Goal: Task Accomplishment & Management: Manage account settings

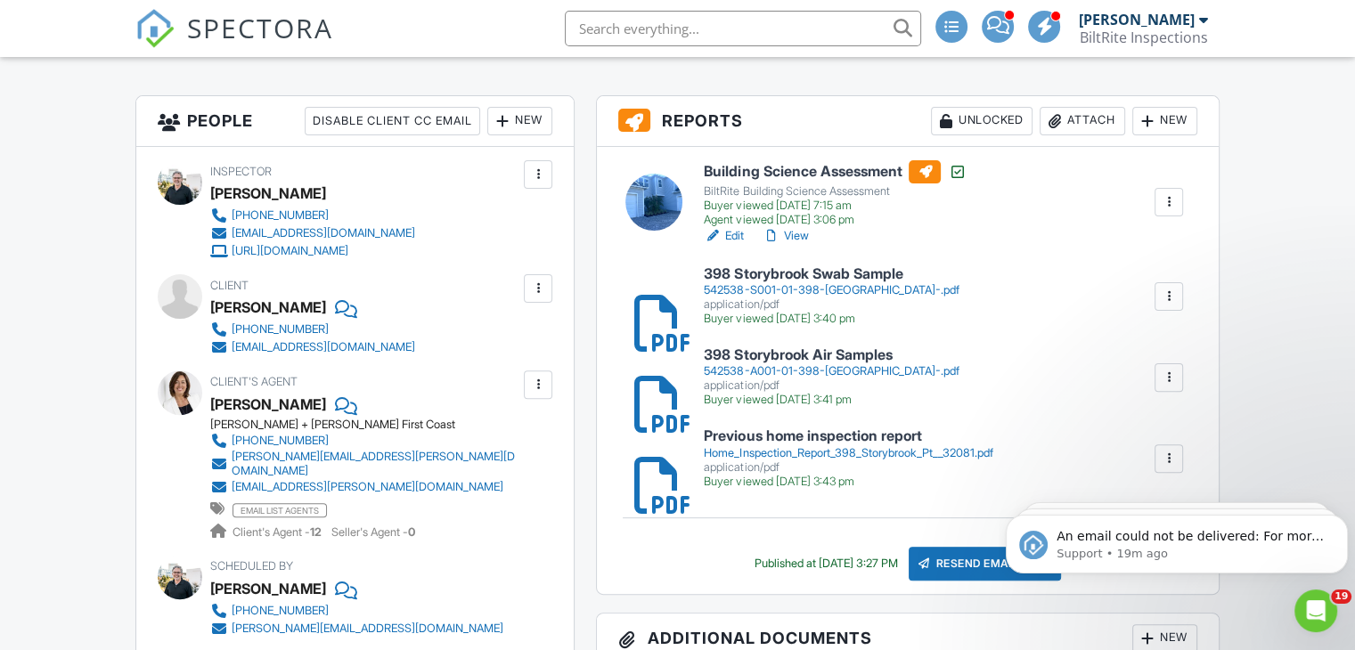
scroll to position [482, 0]
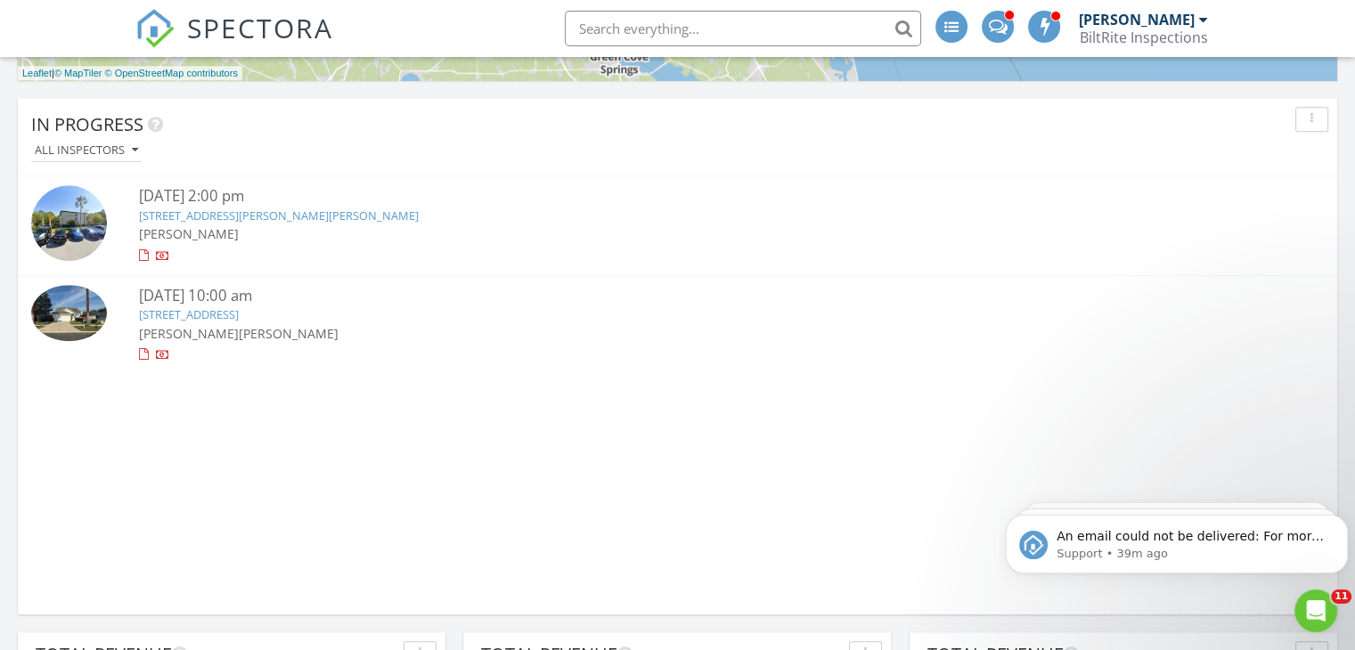
scroll to position [1209, 0]
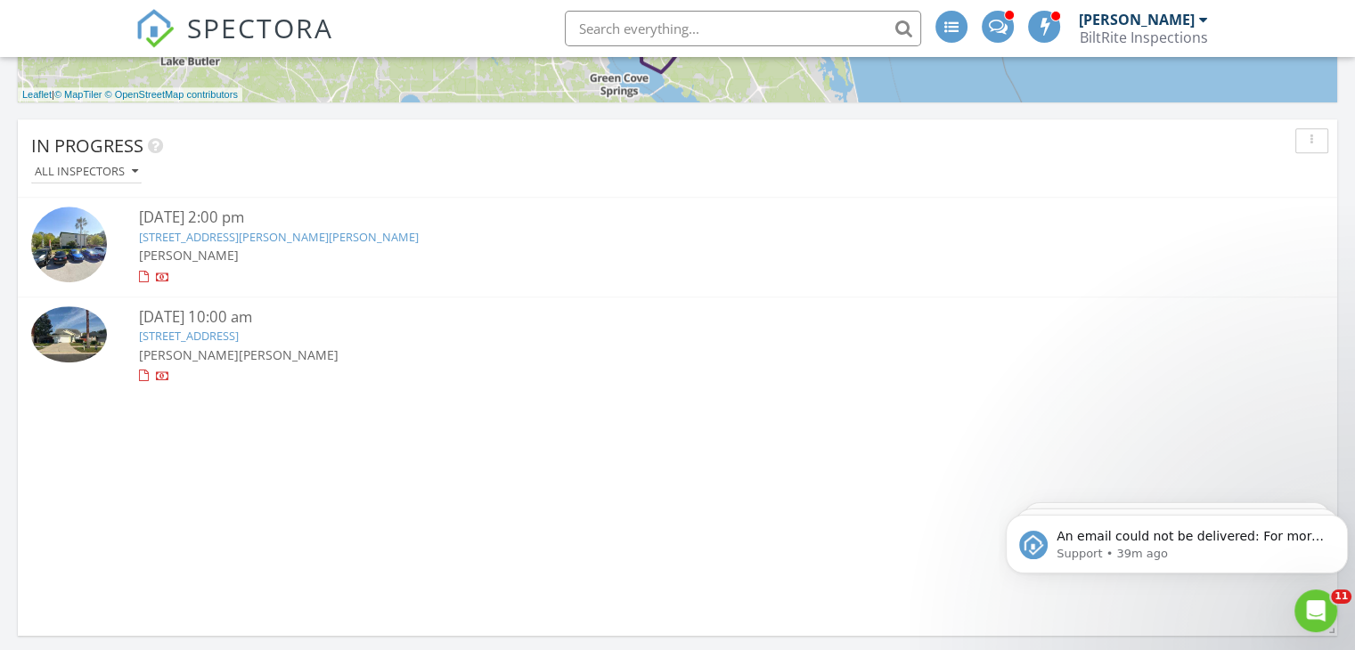
click at [232, 232] on link "7110 Ponce De Leon Ave 7B, Jacksonville, FL 32217" at bounding box center [279, 237] width 280 height 16
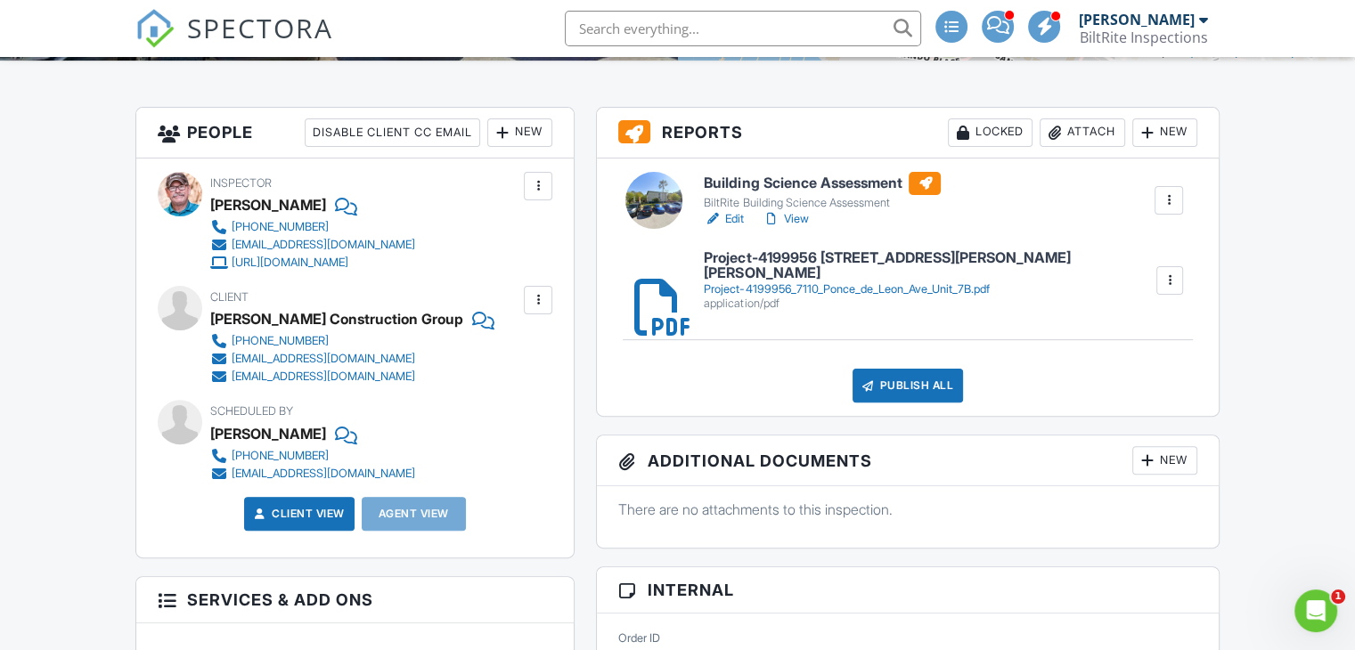
click at [728, 218] on link "Edit" at bounding box center [724, 219] width 40 height 18
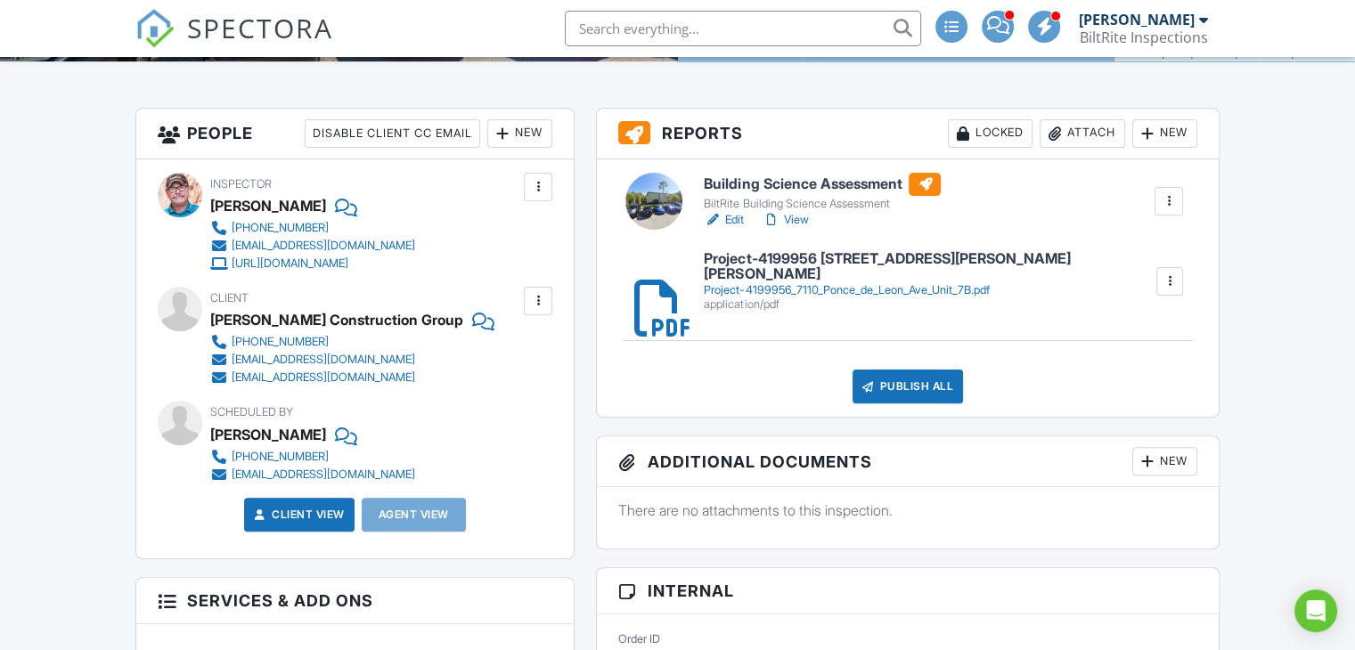
scroll to position [470, 0]
click at [767, 297] on div "application/pdf" at bounding box center [929, 304] width 451 height 14
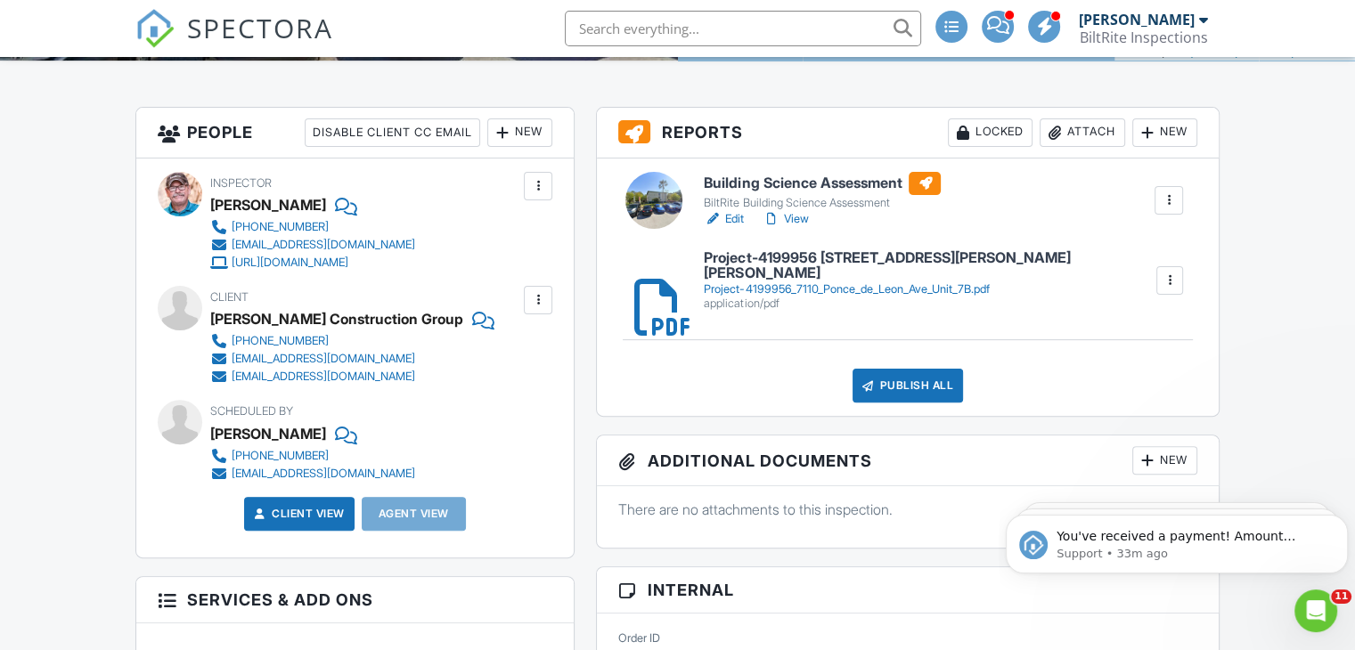
scroll to position [0, 0]
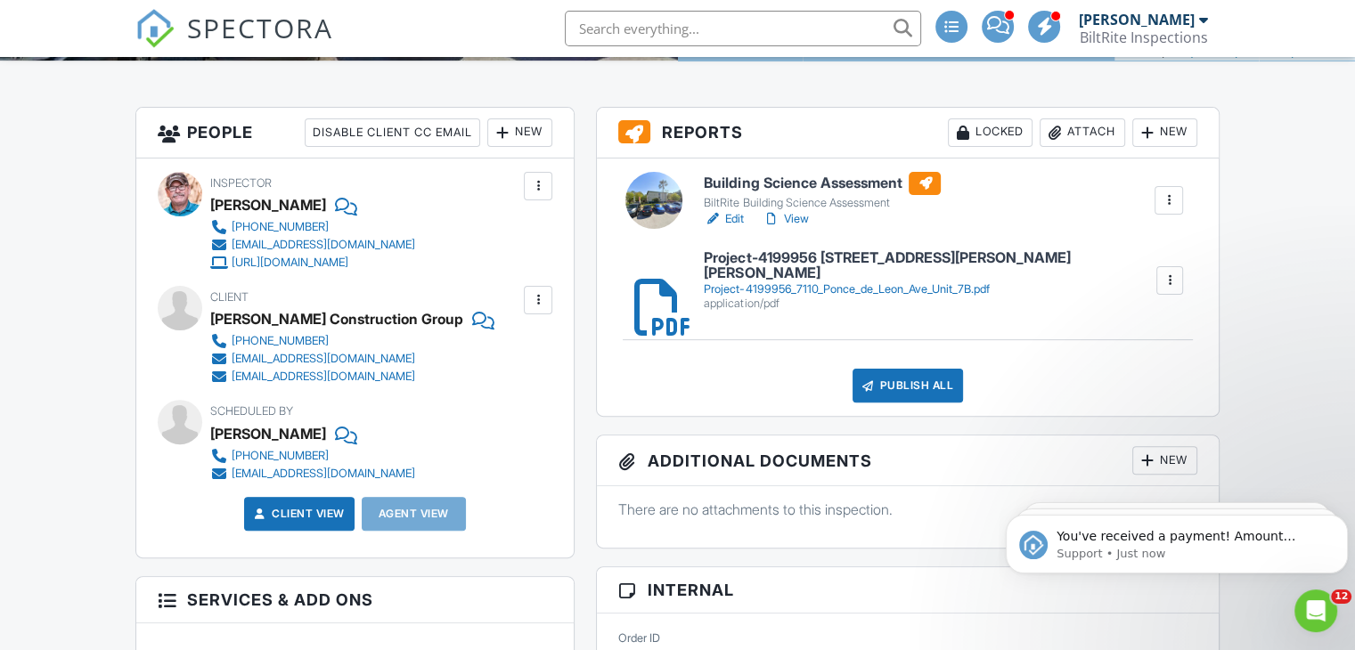
click at [807, 216] on link "View" at bounding box center [784, 219] width 46 height 18
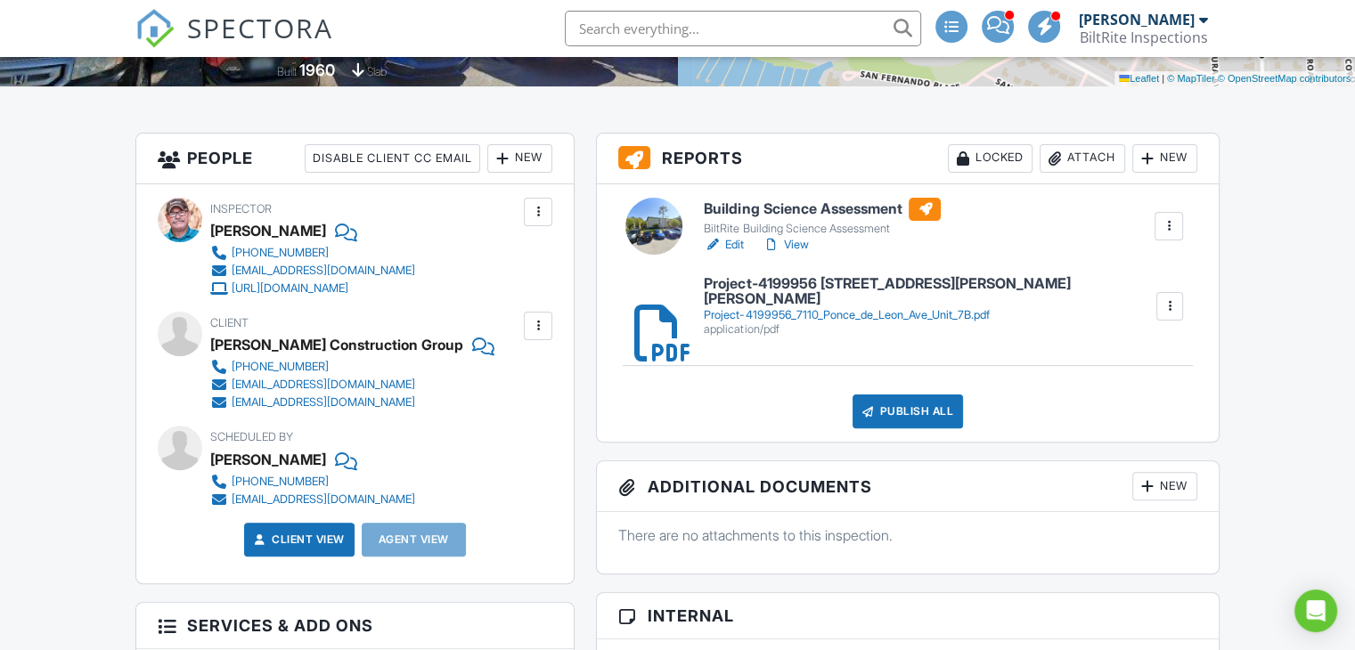
click at [509, 157] on div at bounding box center [502, 159] width 18 height 18
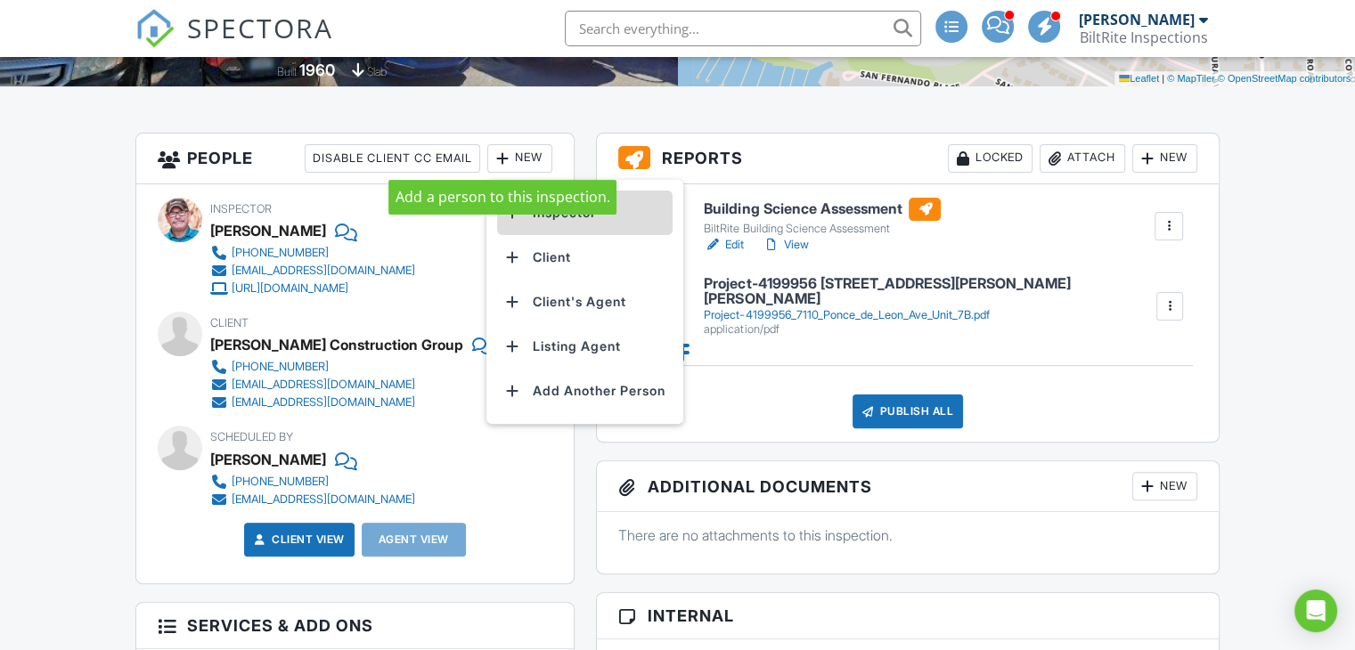
click at [631, 220] on li "Inspector" at bounding box center [584, 213] width 175 height 45
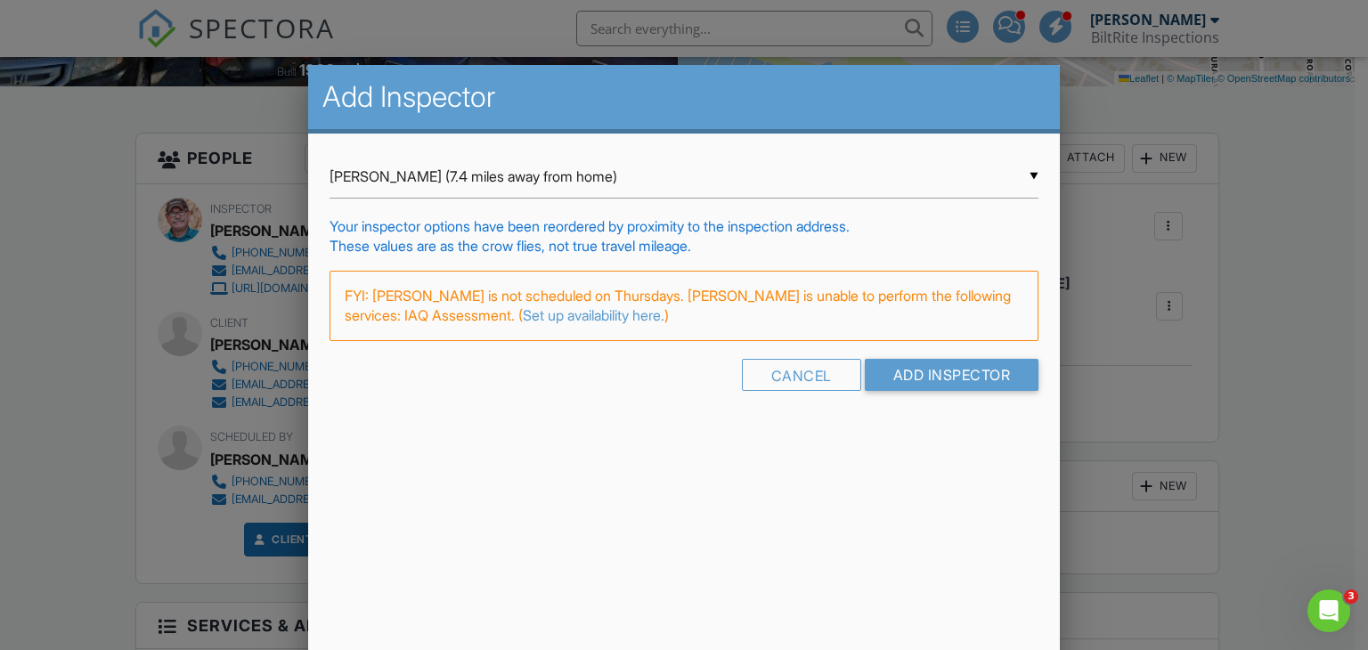
click at [591, 189] on input "Christopher Schmidt (7.4 miles away from home)" at bounding box center [685, 177] width 710 height 44
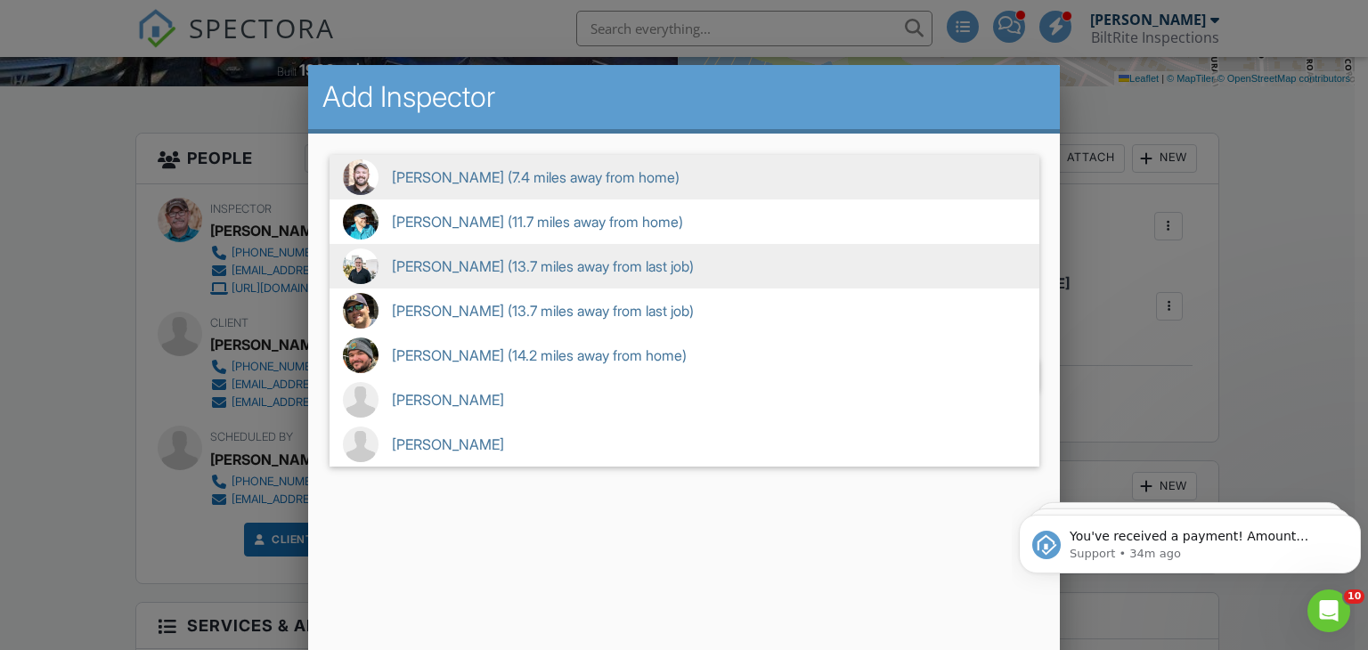
click at [565, 281] on span "Michael Munn (13.7 miles away from last job)" at bounding box center [685, 266] width 710 height 45
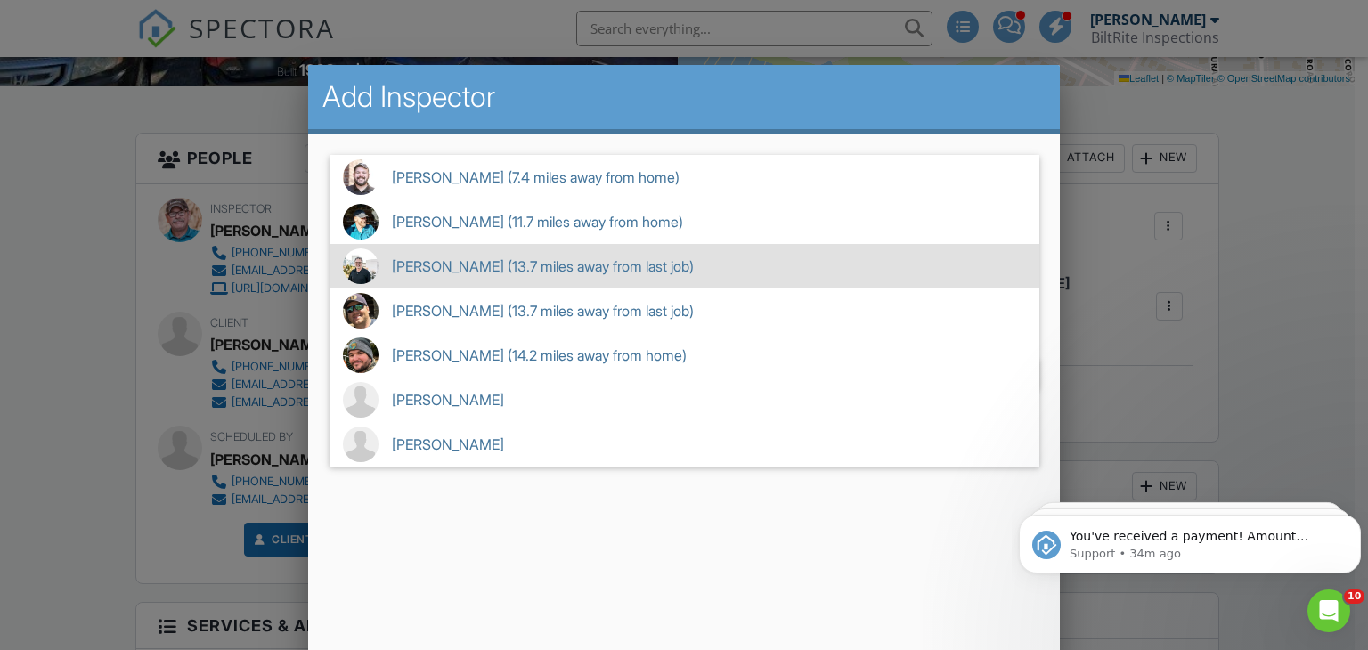
type input "Michael Munn (13.7 miles away from last job)"
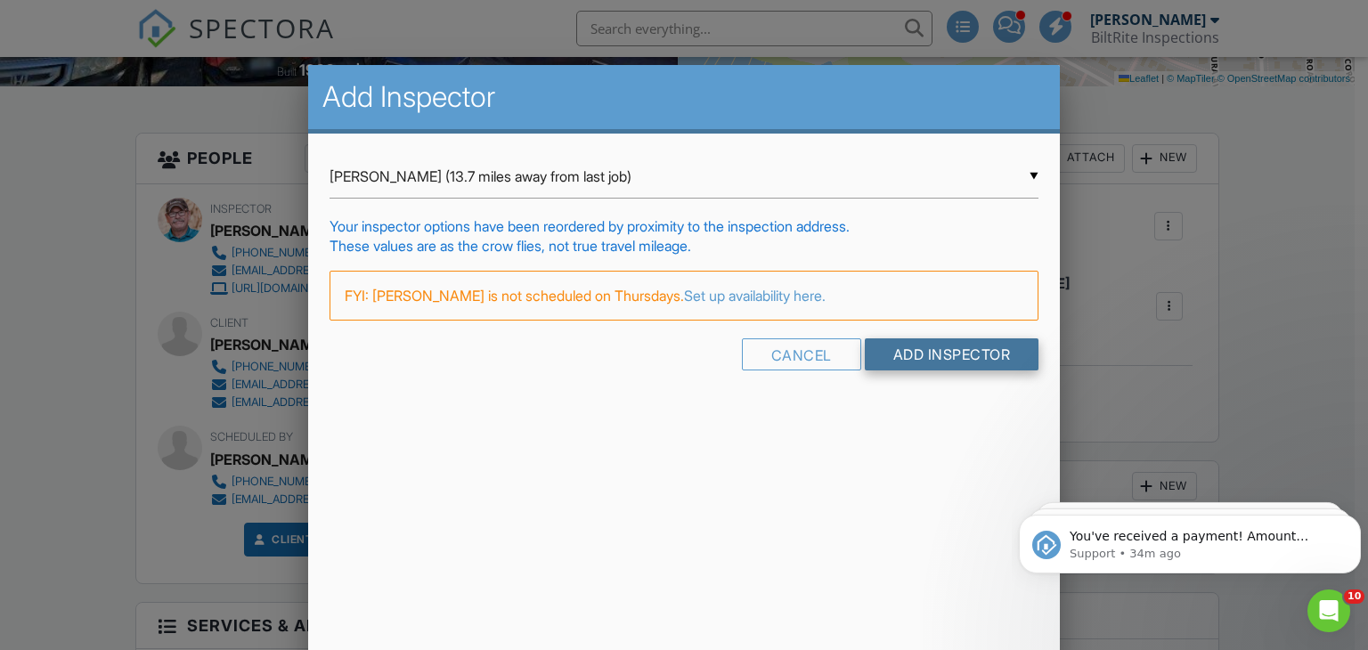
click at [959, 361] on input "Add Inspector" at bounding box center [952, 354] width 175 height 32
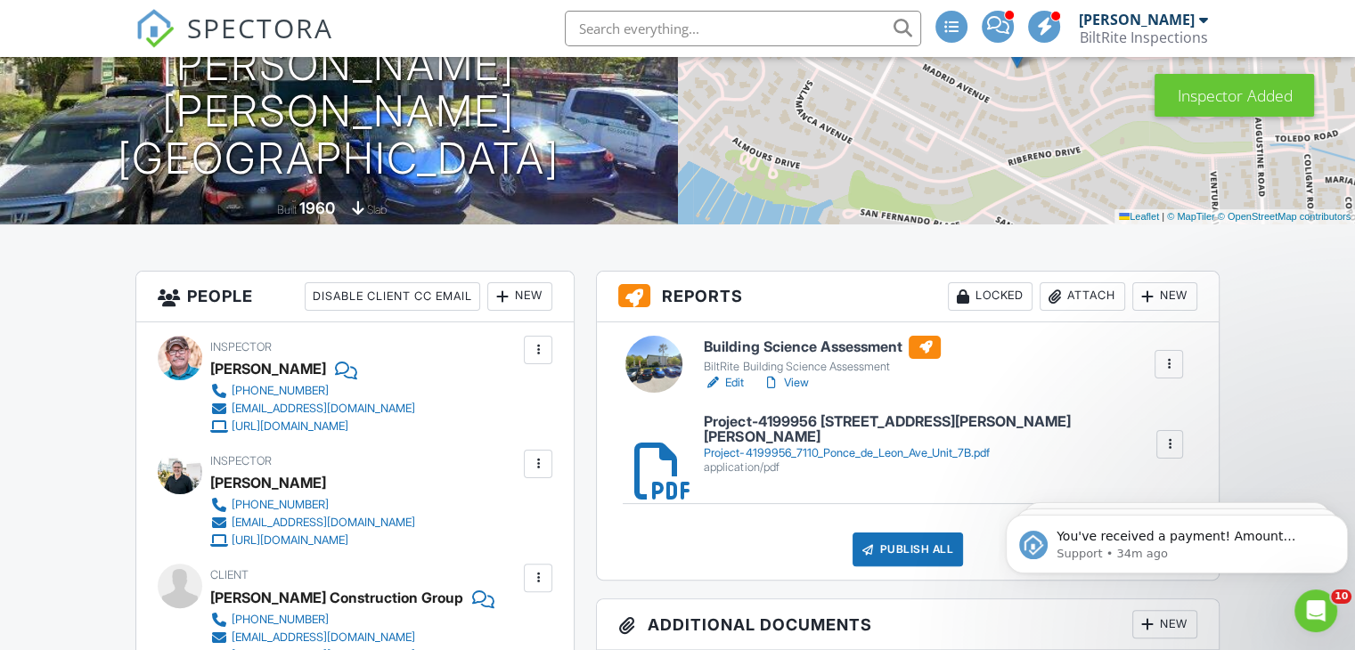
click at [801, 378] on link "View" at bounding box center [784, 383] width 46 height 18
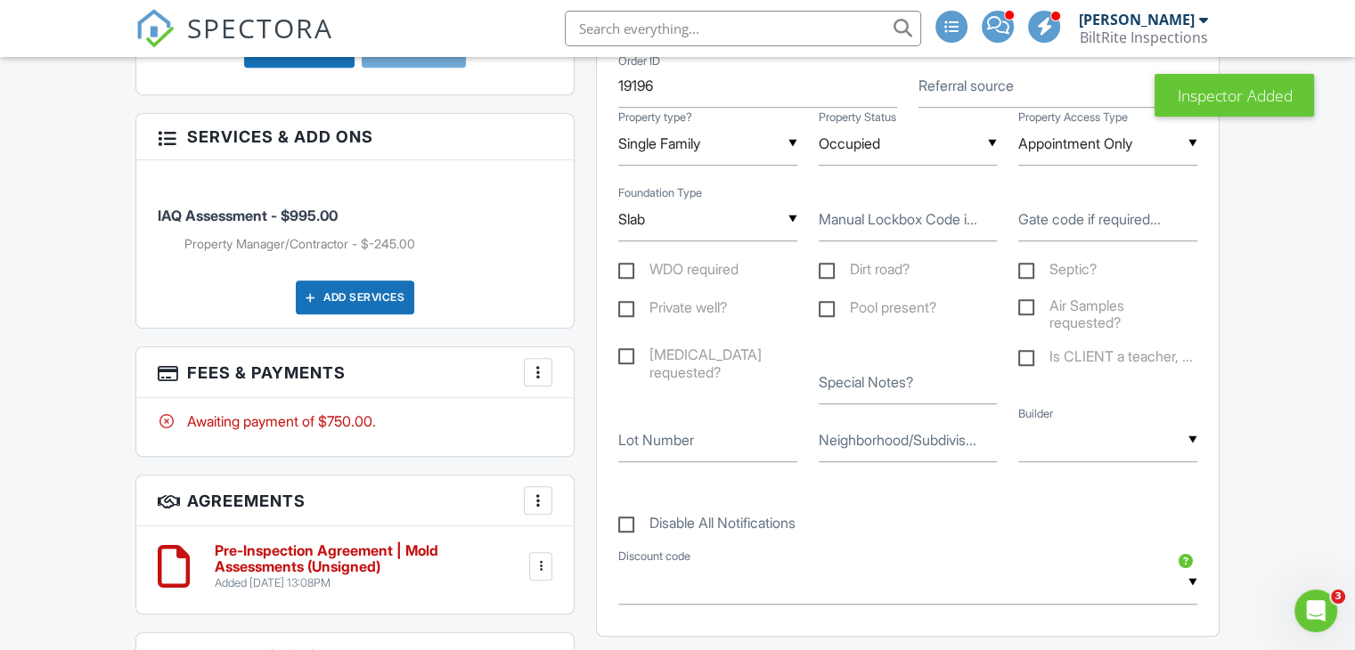
scroll to position [1062, 0]
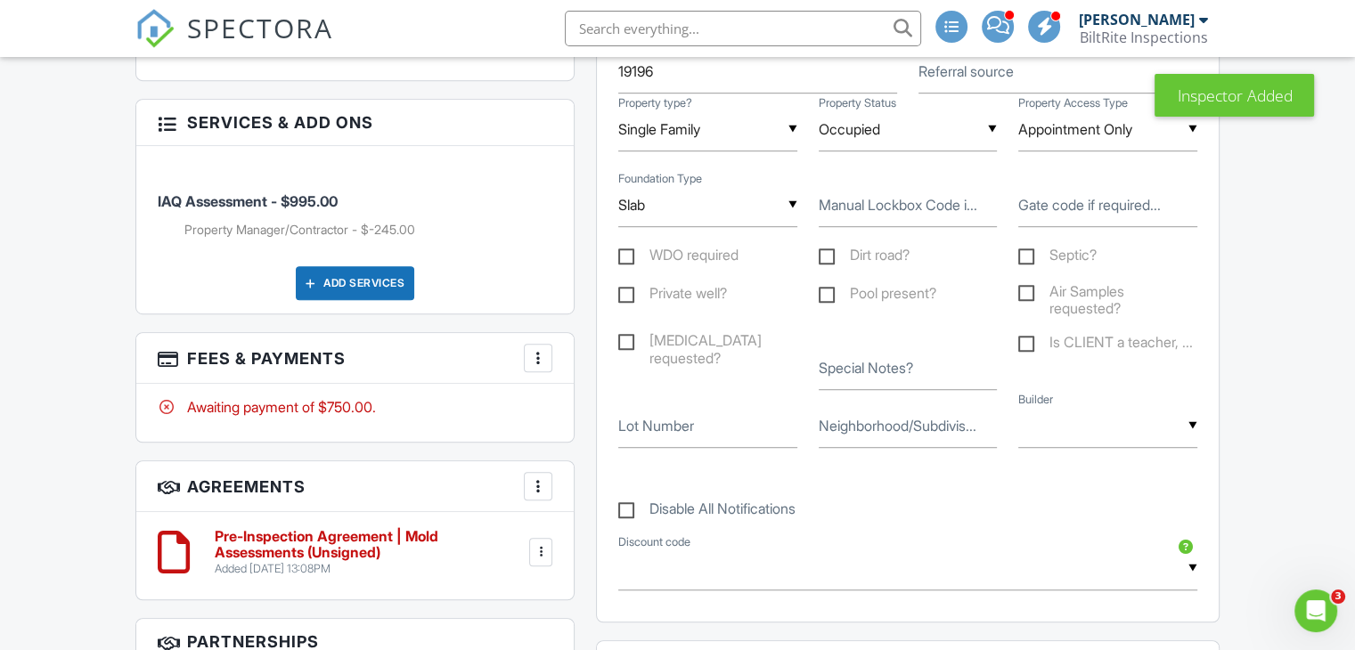
click at [257, 405] on div "Awaiting payment of $750.00." at bounding box center [355, 407] width 395 height 20
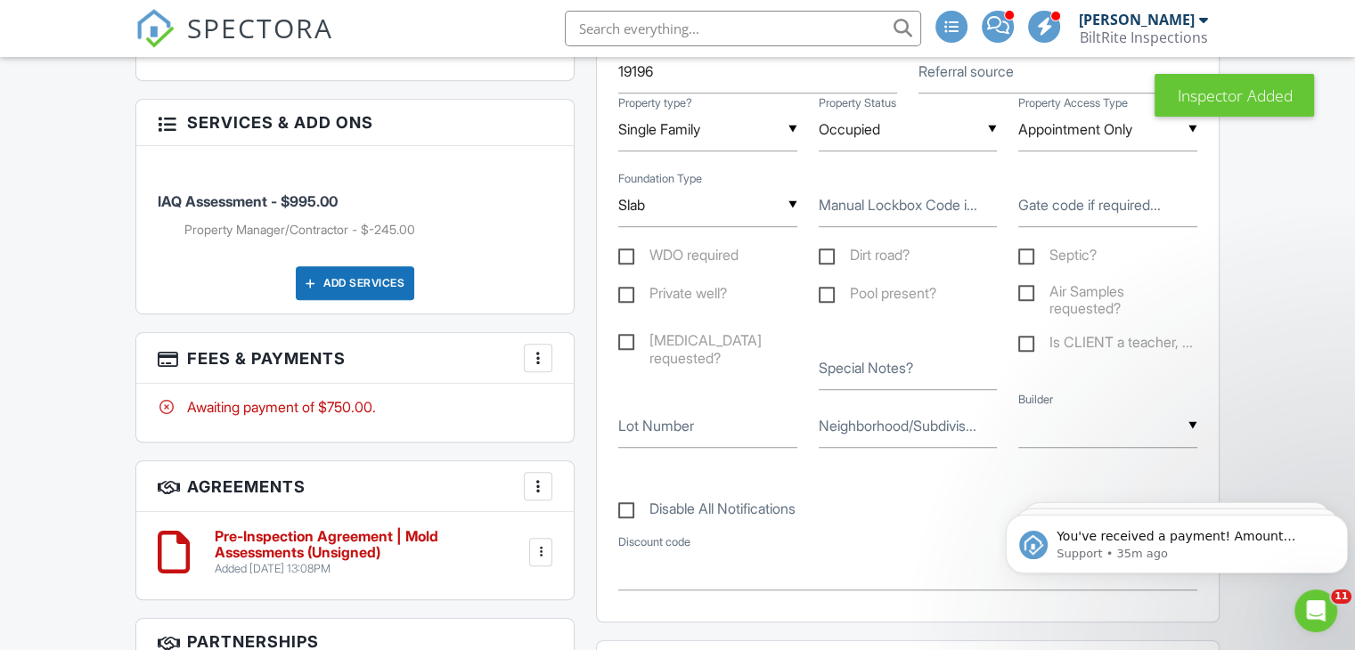
scroll to position [0, 0]
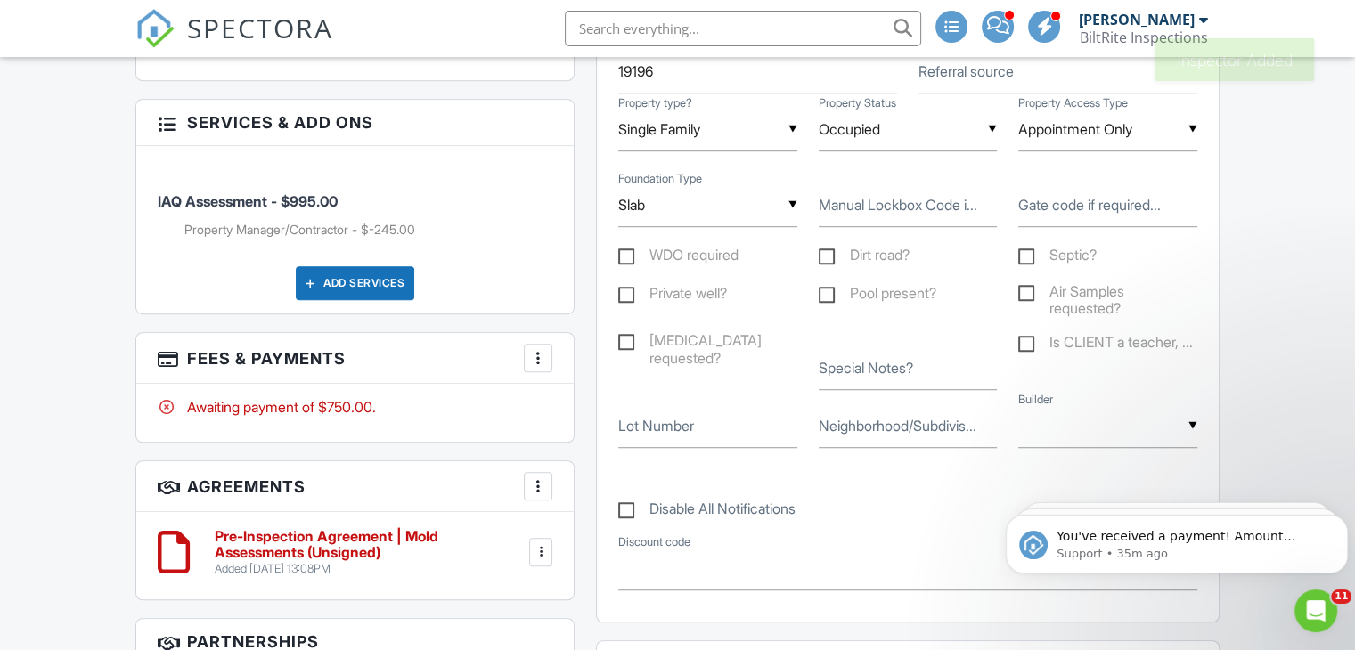
click at [216, 415] on div "Awaiting payment of $750.00." at bounding box center [355, 407] width 395 height 20
click at [545, 354] on div at bounding box center [538, 358] width 18 height 18
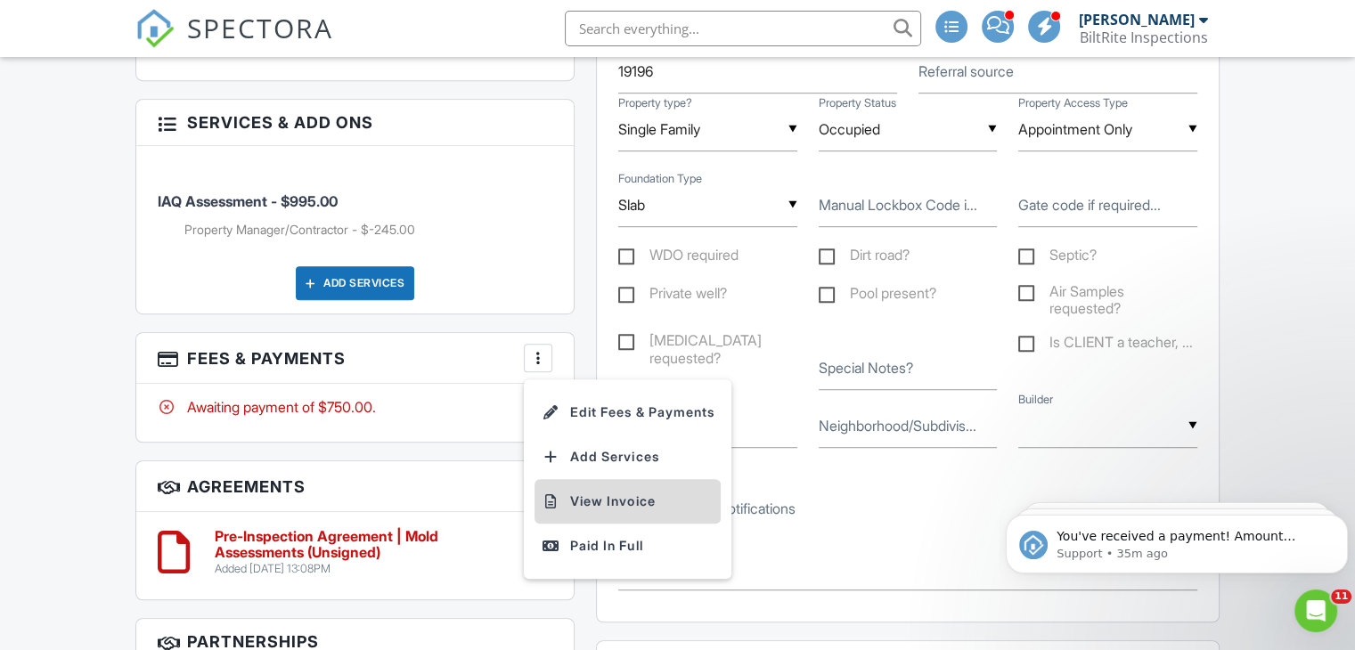
click at [623, 508] on li "View Invoice" at bounding box center [627, 501] width 186 height 45
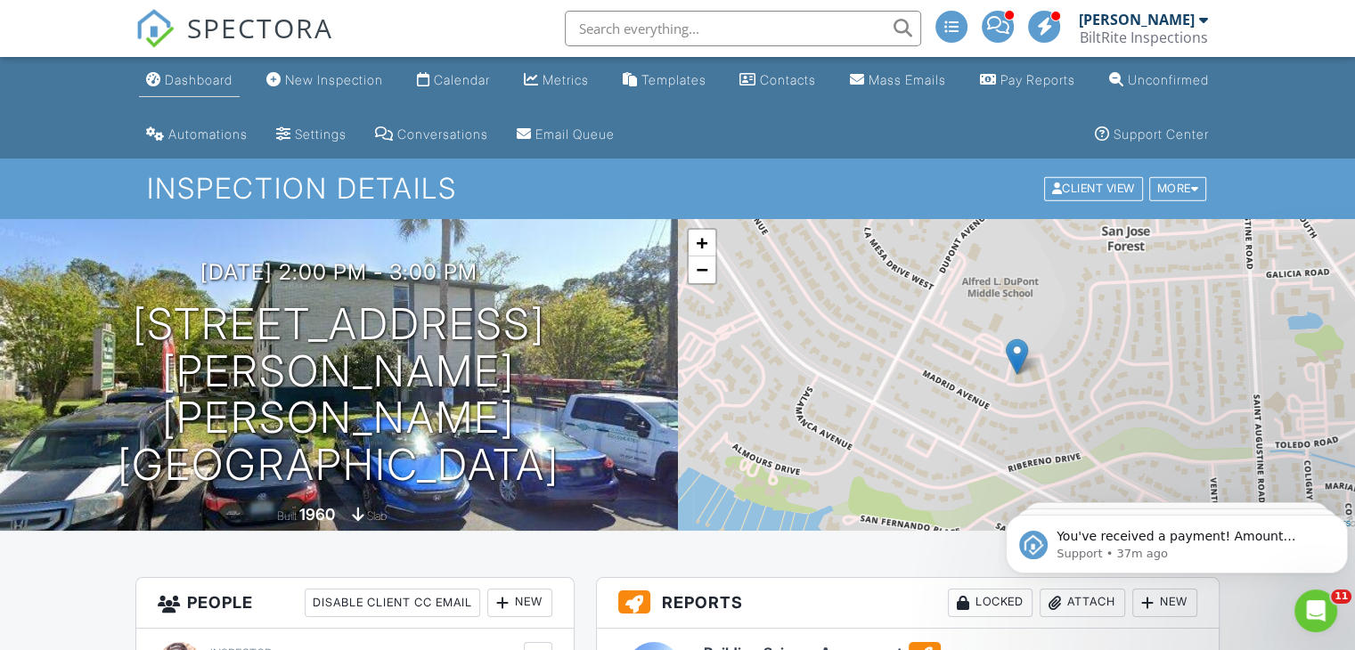
click at [183, 76] on div "Dashboard" at bounding box center [199, 79] width 68 height 15
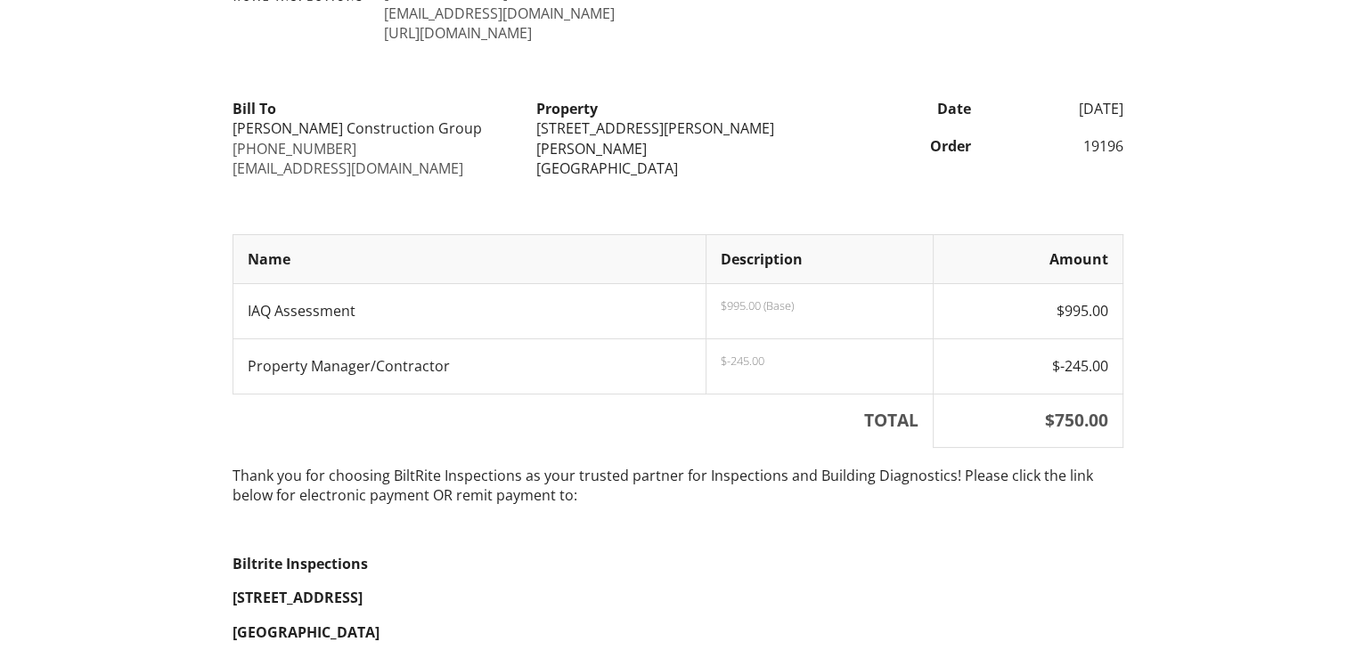
scroll to position [292, 0]
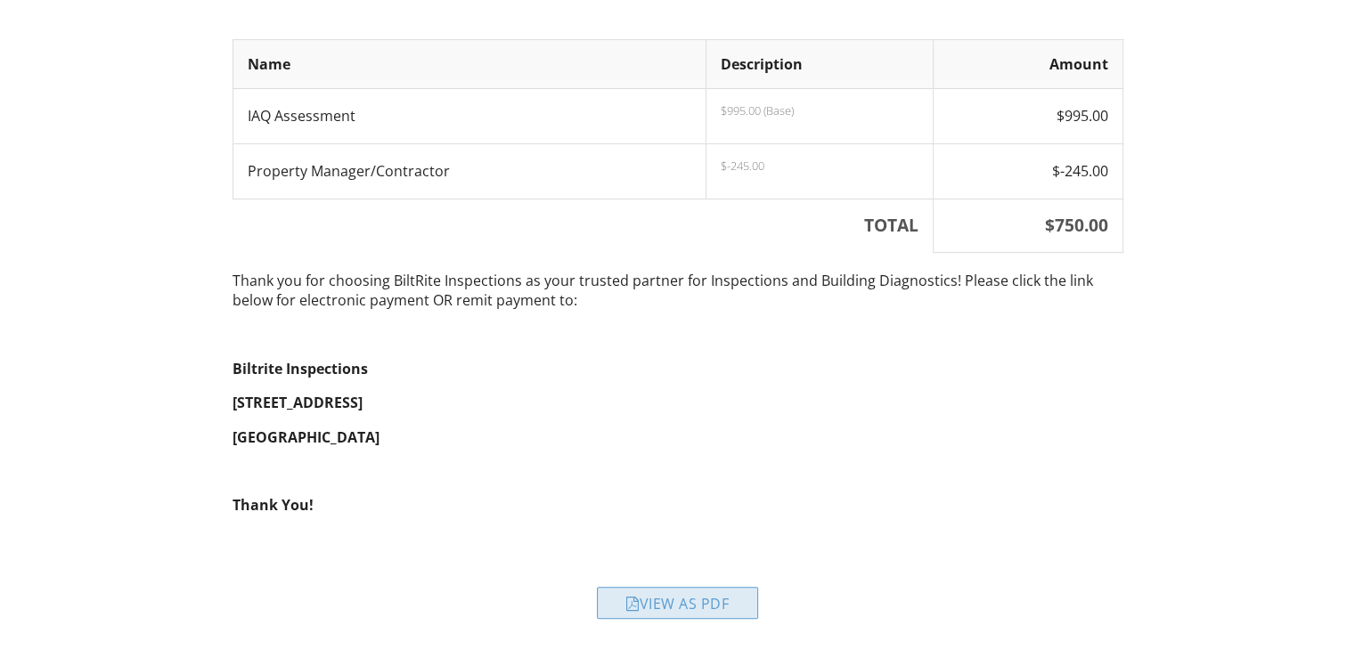
click at [705, 615] on div "View as PDF" at bounding box center [677, 603] width 161 height 32
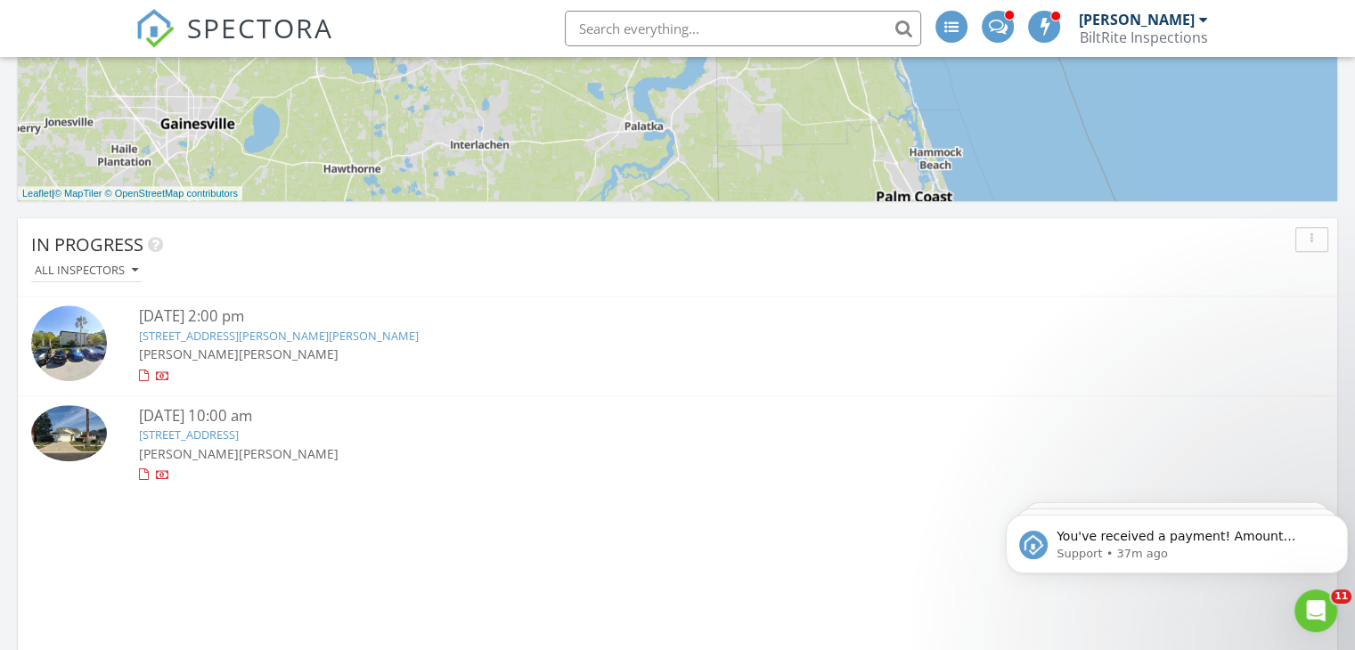
scroll to position [1105, 0]
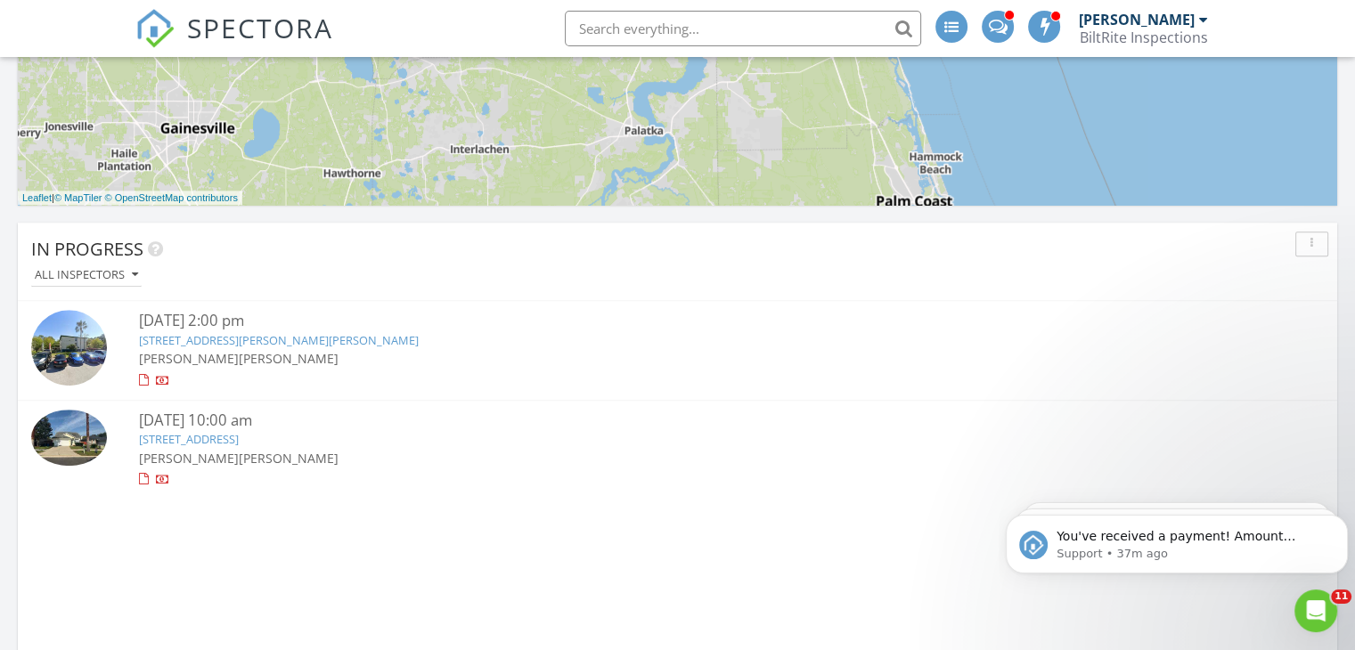
click at [217, 345] on link "7110 Ponce De Leon Ave 7B, Jacksonville, FL 32217" at bounding box center [279, 340] width 280 height 16
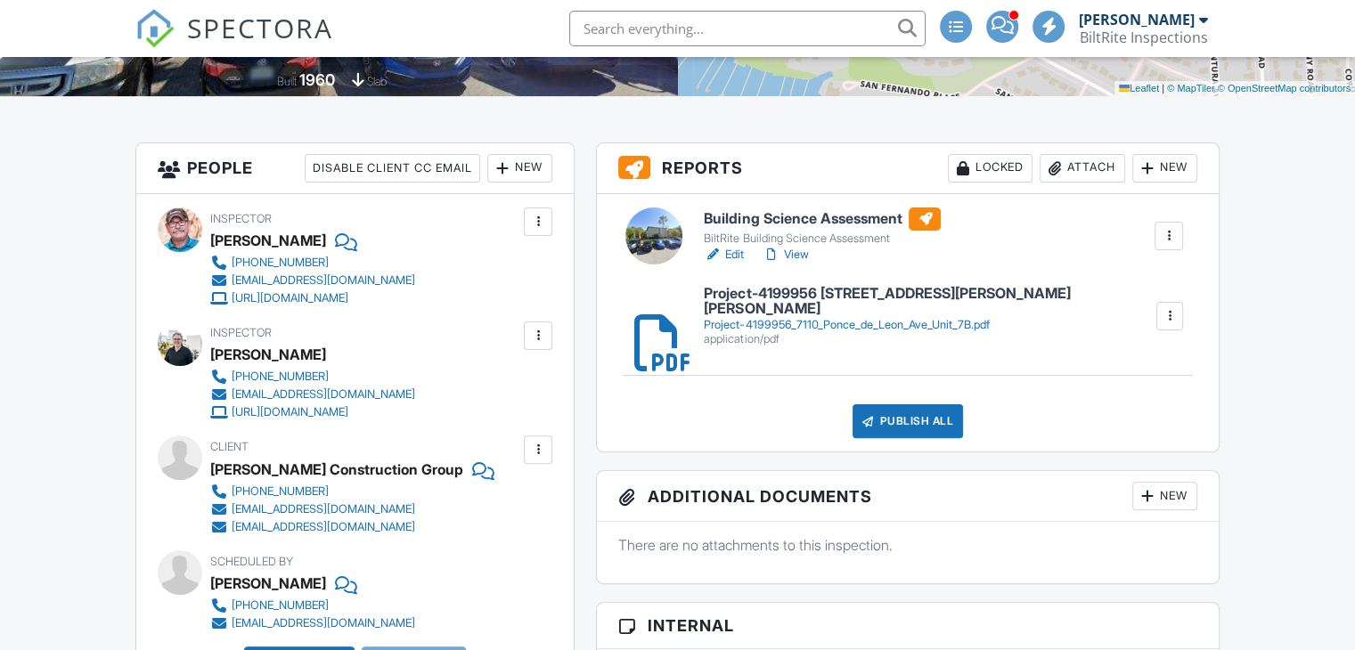
click at [908, 423] on div "Publish All" at bounding box center [907, 421] width 111 height 34
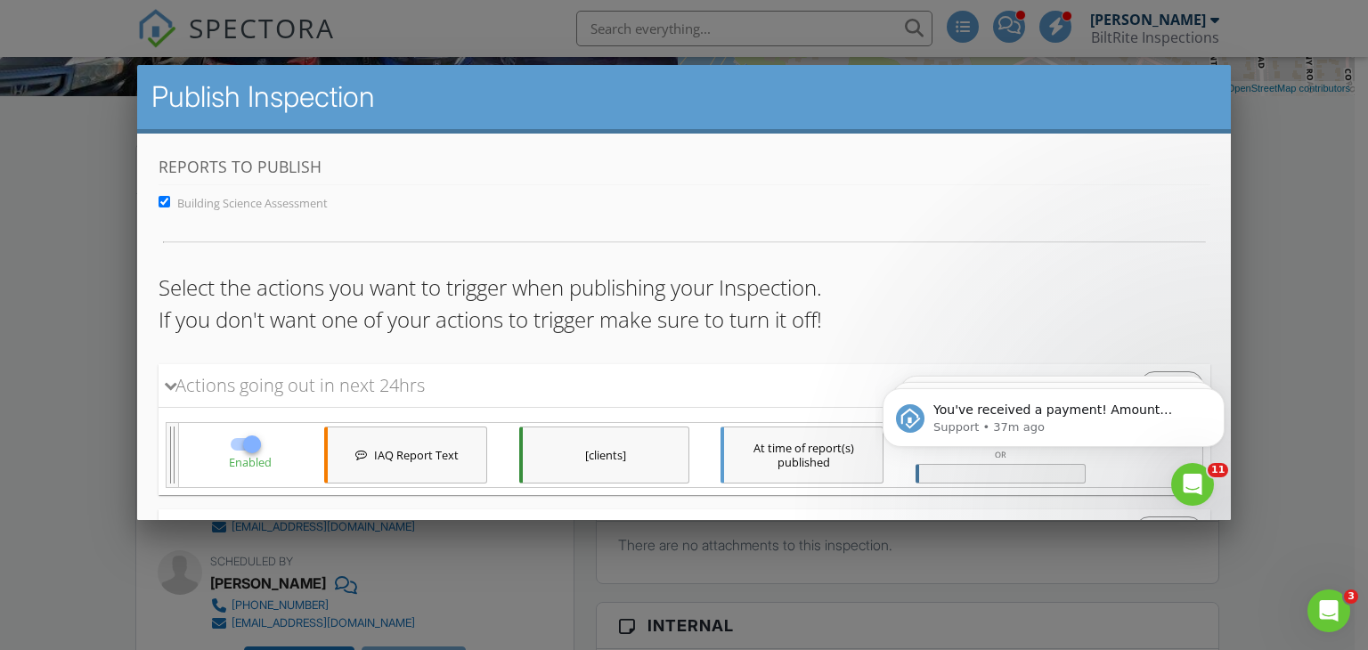
click at [245, 453] on div at bounding box center [251, 444] width 30 height 30
checkbox input "false"
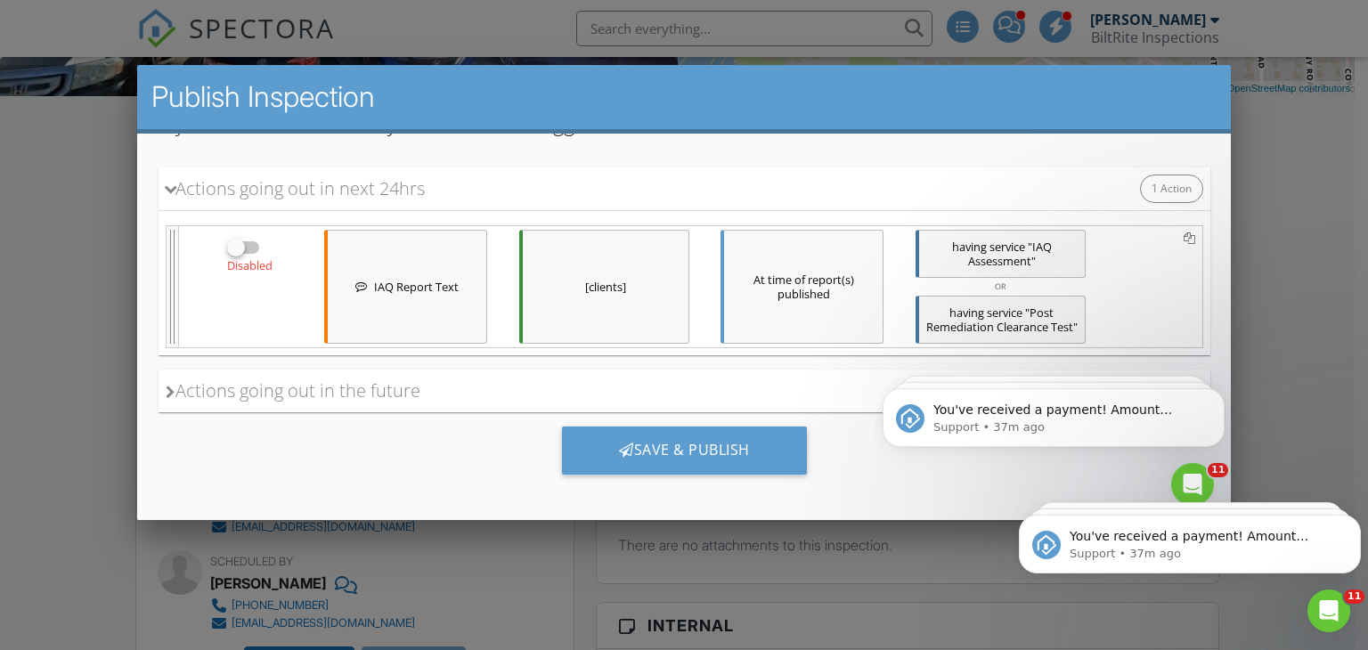
scroll to position [210, 0]
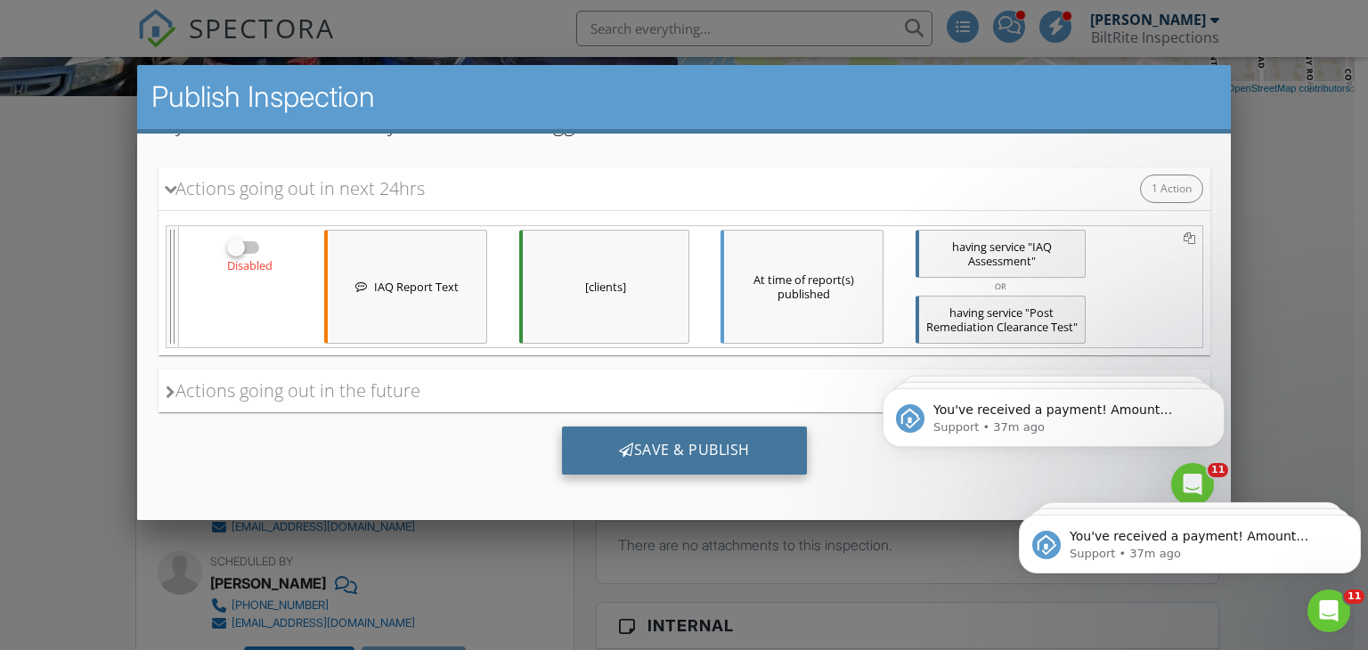
click at [692, 464] on div "Save & Publish" at bounding box center [683, 451] width 245 height 48
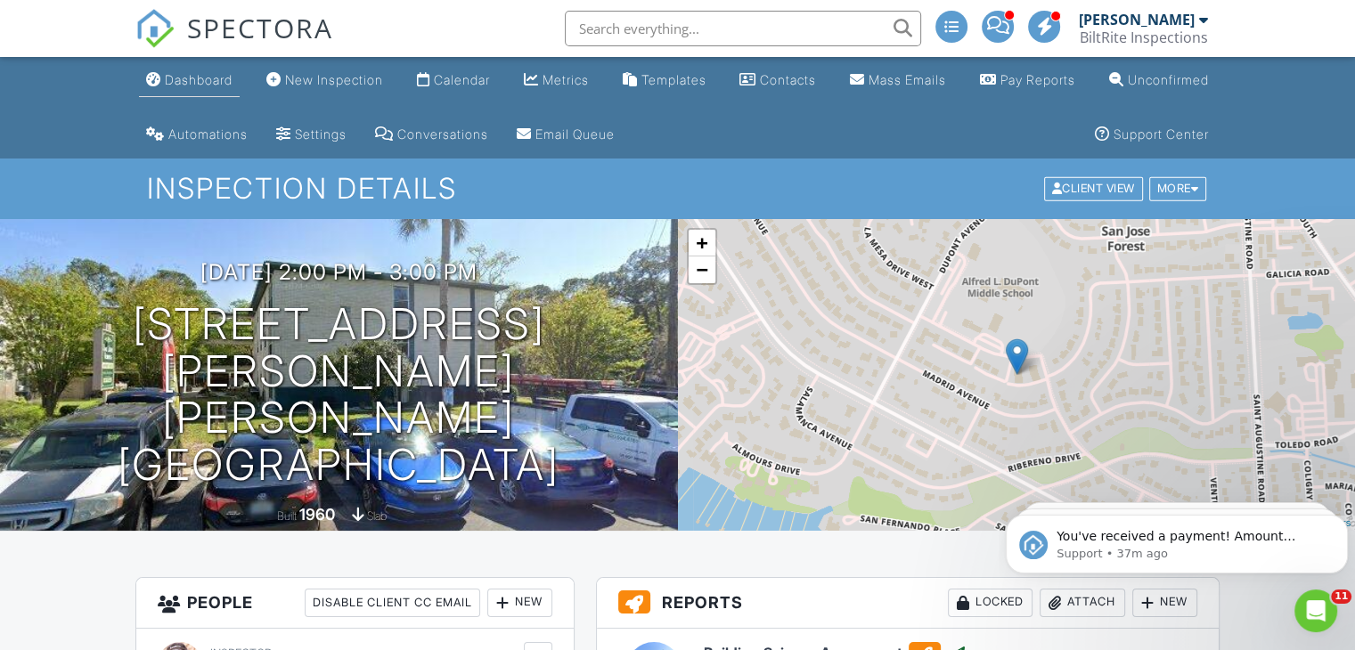
click at [174, 80] on div "Dashboard" at bounding box center [199, 79] width 68 height 15
